Goal: Task Accomplishment & Management: Complete application form

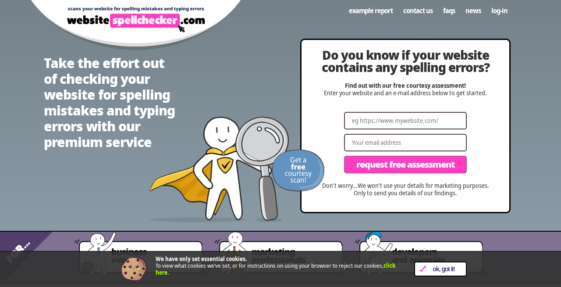
click at [436, 266] on span "OK, Got it!" at bounding box center [443, 268] width 35 height 7
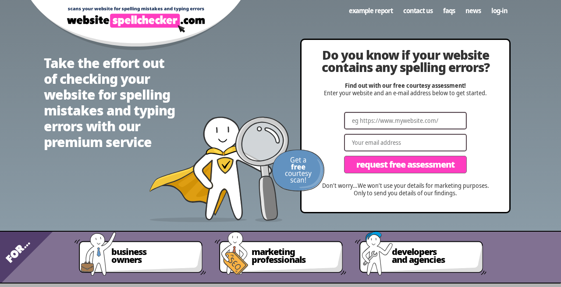
click at [417, 125] on input "Website" at bounding box center [405, 121] width 123 height 18
type input "[URL][DOMAIN_NAME]"
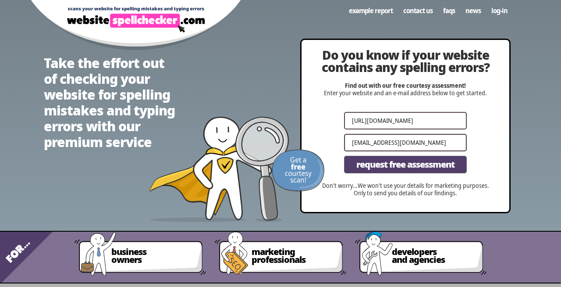
type input "[EMAIL_ADDRESS][DOMAIN_NAME]"
click at [435, 169] on span "Request Free Assessment" at bounding box center [405, 164] width 98 height 9
